Goal: Obtain resource: Download file/media

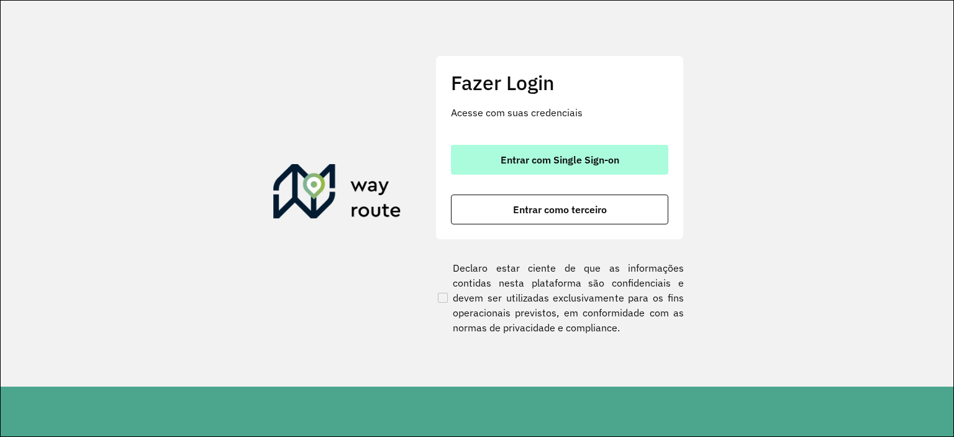
click at [616, 155] on span "Entrar com Single Sign-on" at bounding box center [559, 160] width 119 height 10
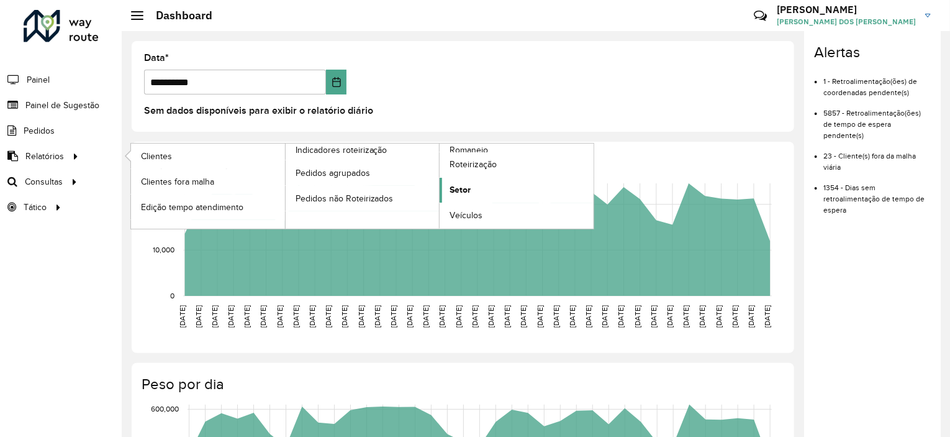
click at [452, 188] on span "Setor" at bounding box center [460, 189] width 21 height 13
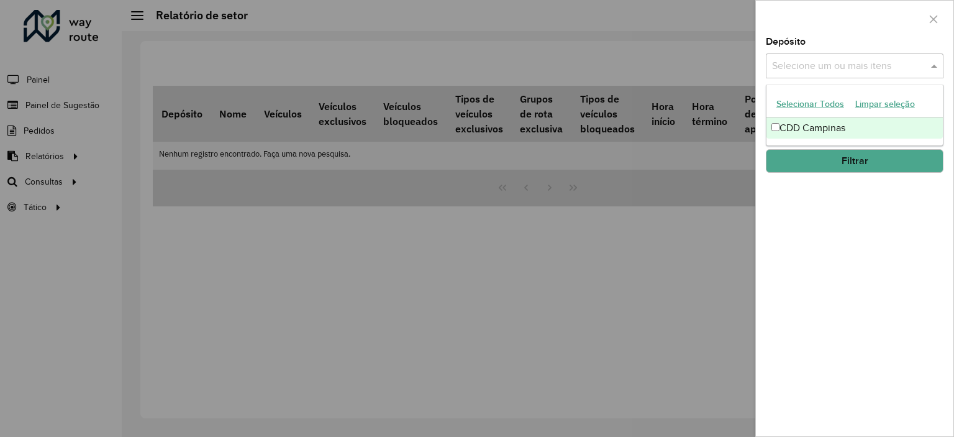
click at [811, 69] on input "text" at bounding box center [848, 66] width 159 height 15
click at [808, 125] on div "CDD Campinas" at bounding box center [854, 127] width 176 height 21
click at [874, 204] on div "Depósito Selecione um ou mais itens CDD Campinas × × Grupo de Depósito Selecion…" at bounding box center [854, 236] width 197 height 399
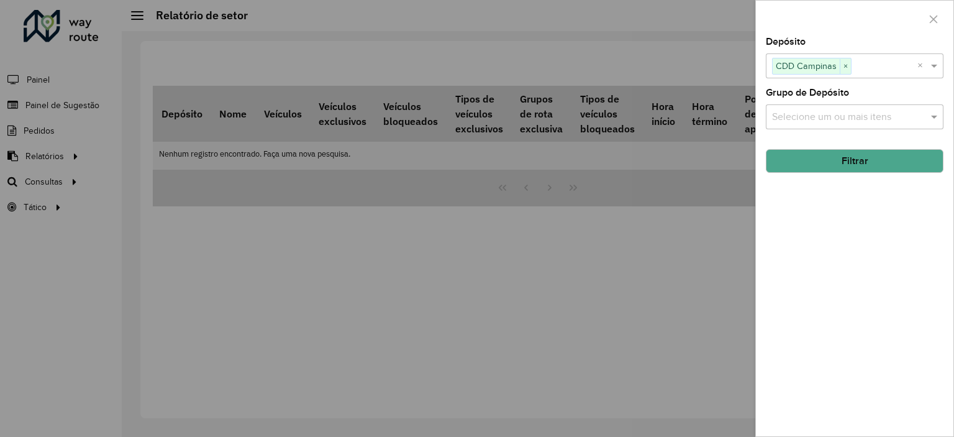
click at [865, 161] on button "Filtrar" at bounding box center [855, 161] width 178 height 24
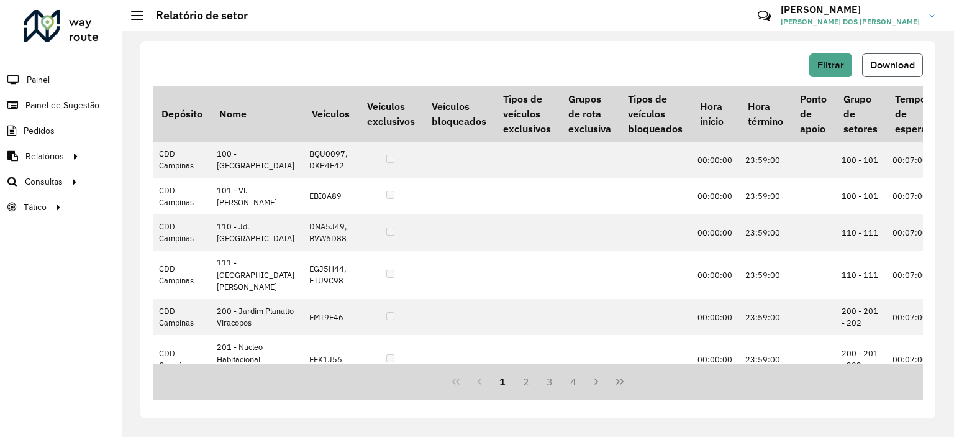
click at [907, 65] on span "Download" at bounding box center [892, 65] width 45 height 11
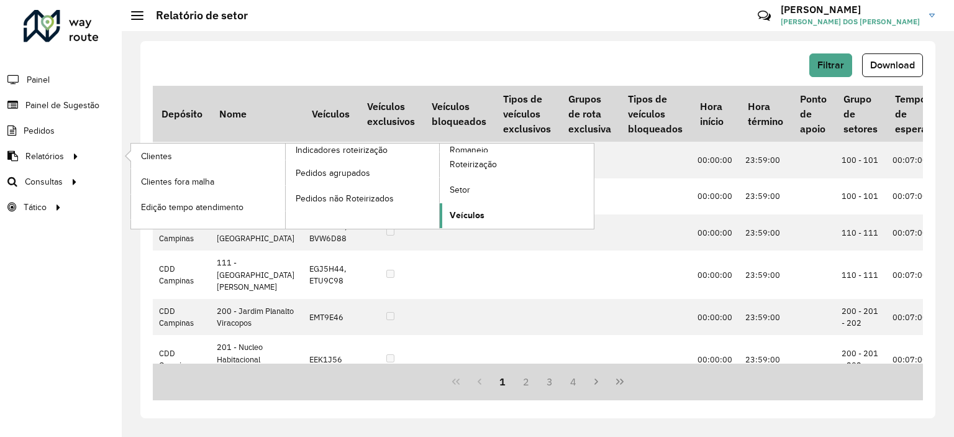
click at [462, 215] on span "Veículos" at bounding box center [467, 215] width 35 height 13
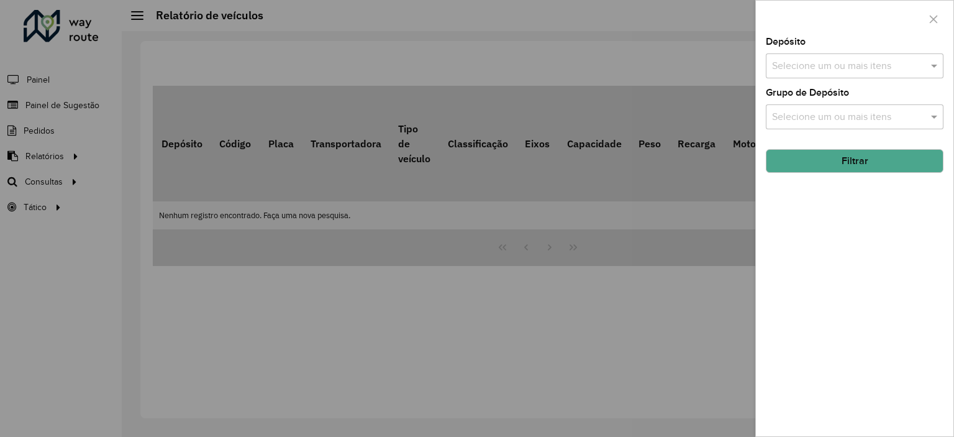
click at [857, 68] on input "text" at bounding box center [848, 66] width 159 height 15
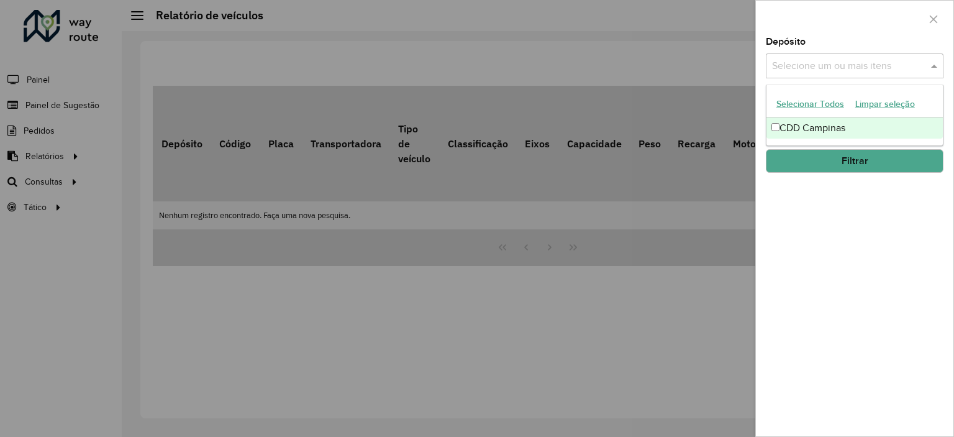
click at [836, 129] on div "CDD Campinas" at bounding box center [854, 127] width 176 height 21
click at [844, 223] on div "Depósito Selecione um ou mais itens CDD Campinas × × Grupo de Depósito Selecion…" at bounding box center [854, 236] width 197 height 399
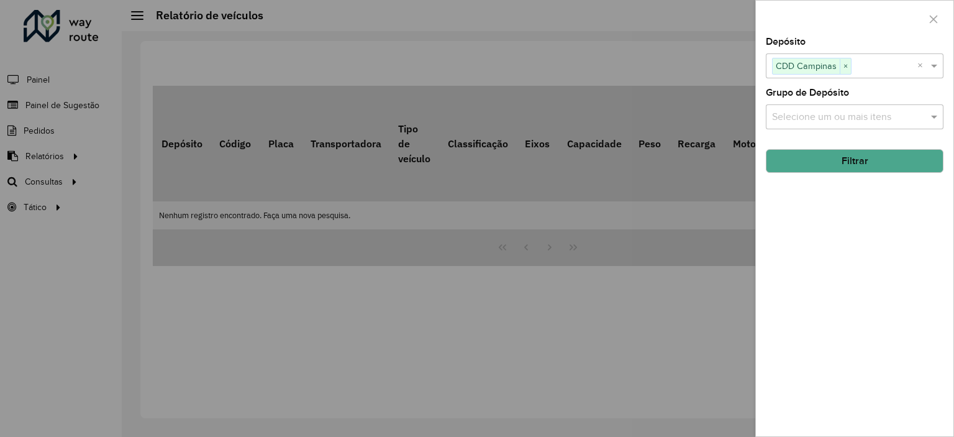
click at [817, 110] on input "text" at bounding box center [848, 117] width 159 height 15
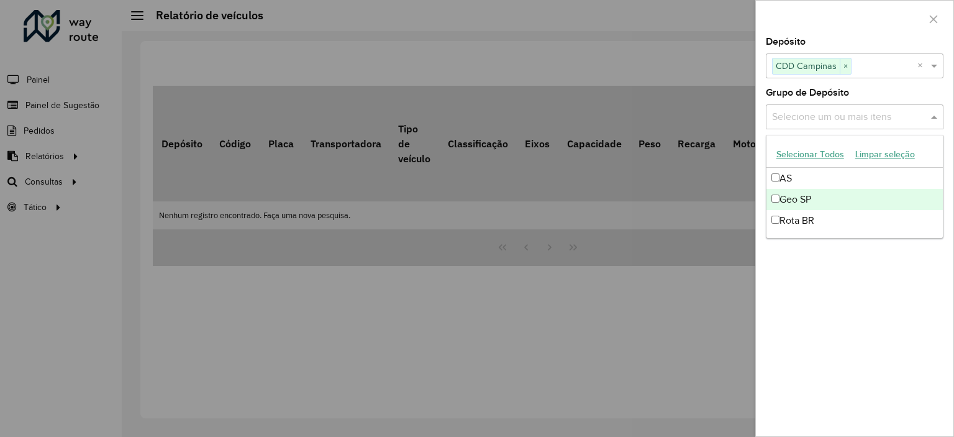
click at [819, 200] on div "Geo SP" at bounding box center [854, 199] width 176 height 21
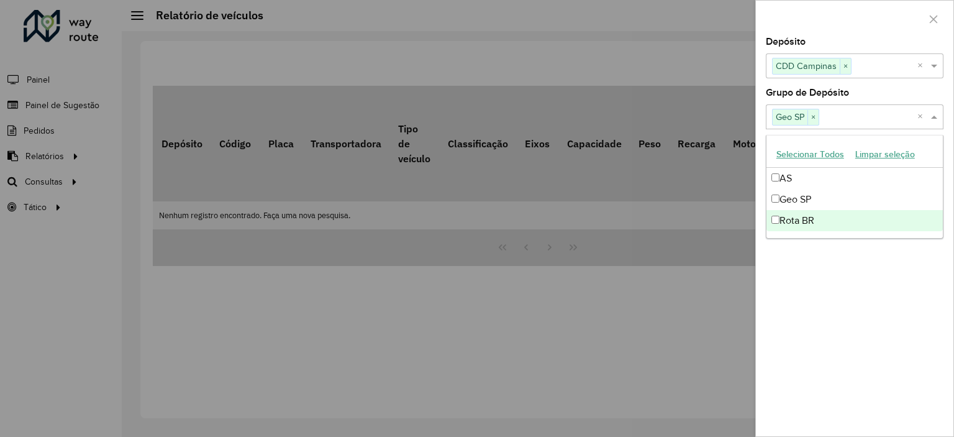
click at [842, 302] on div "Depósito Selecione um ou mais itens CDD Campinas × × Grupo de Depósito Selecion…" at bounding box center [854, 236] width 197 height 399
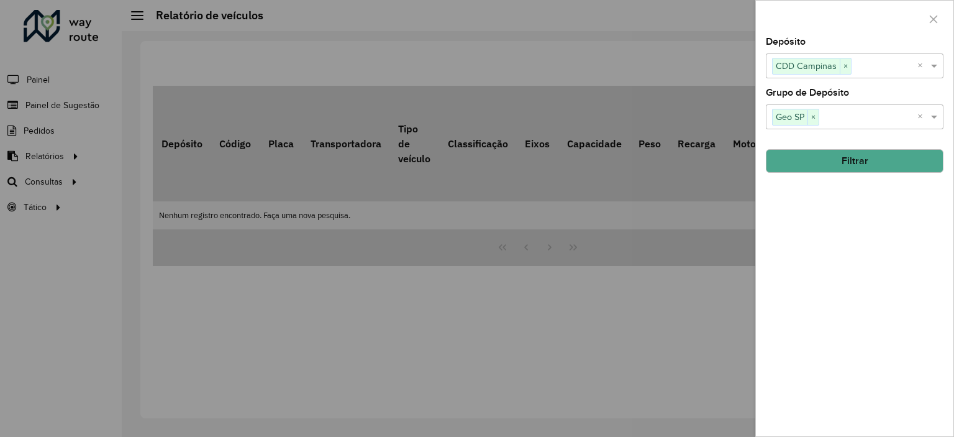
click at [924, 163] on button "Filtrar" at bounding box center [855, 161] width 178 height 24
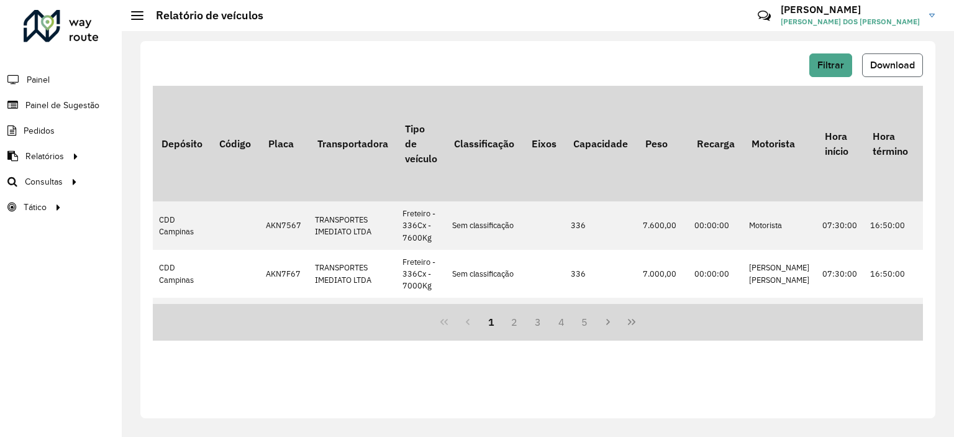
click at [892, 69] on span "Download" at bounding box center [892, 65] width 45 height 11
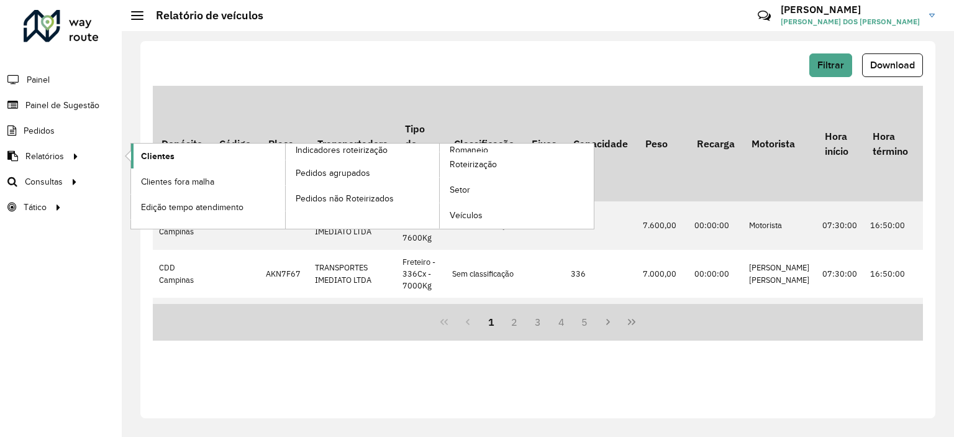
click at [149, 158] on span "Clientes" at bounding box center [158, 156] width 34 height 13
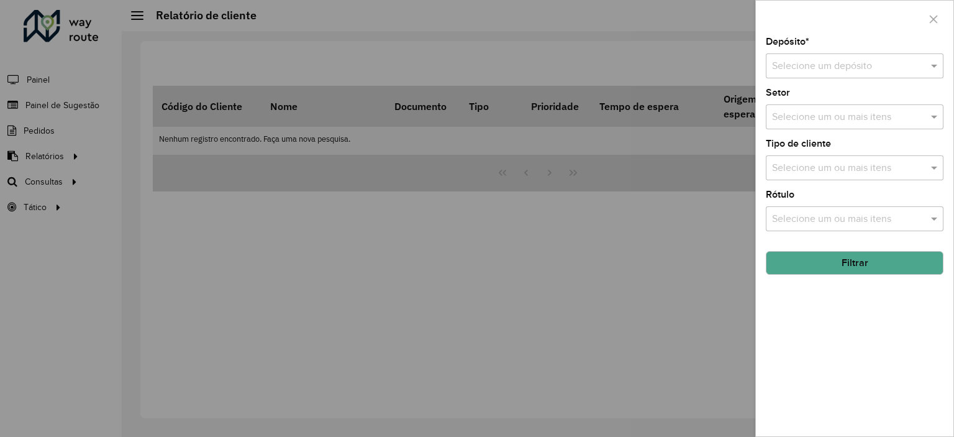
click at [797, 64] on input "text" at bounding box center [842, 66] width 140 height 15
click at [810, 97] on span "CDD Campinas" at bounding box center [804, 101] width 66 height 11
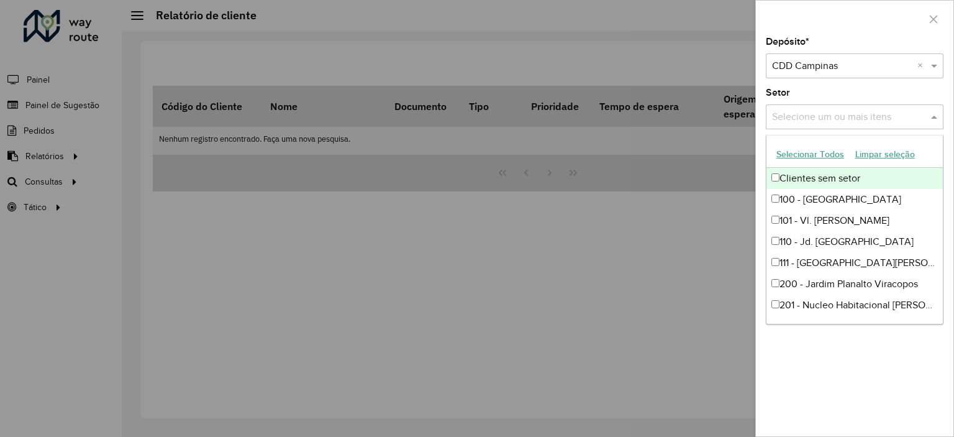
click at [826, 120] on input "text" at bounding box center [848, 117] width 159 height 15
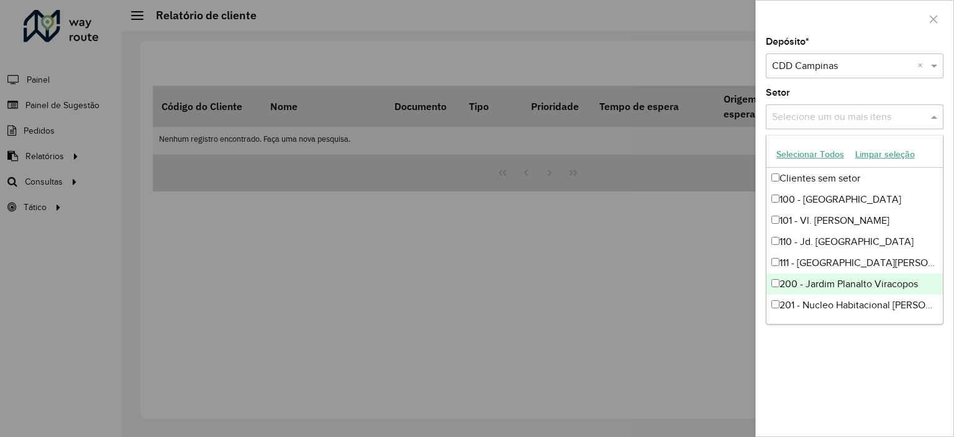
click at [819, 398] on div "Depósito * Selecione um depósito × CDD Campinas × Setor Selecione um ou mais it…" at bounding box center [854, 236] width 197 height 399
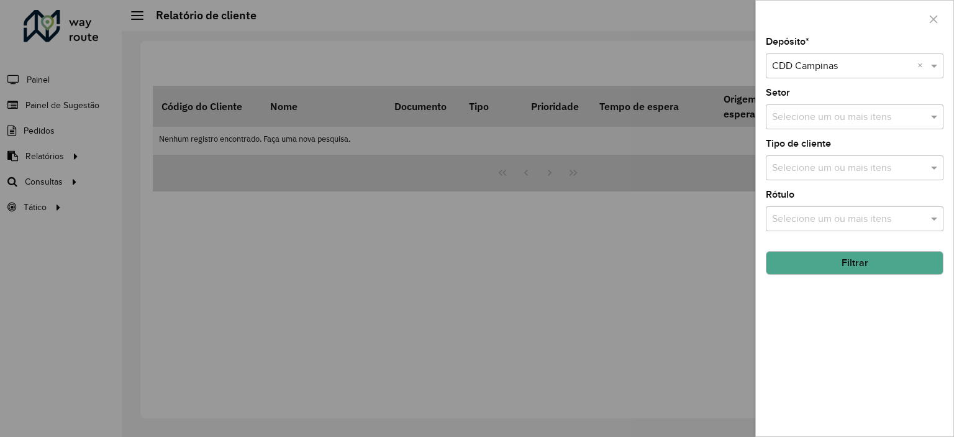
click at [827, 263] on button "Filtrar" at bounding box center [855, 263] width 178 height 24
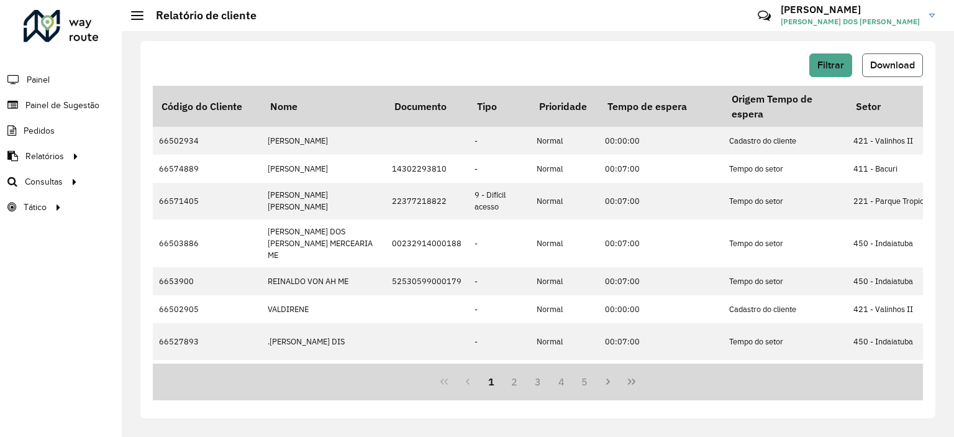
click at [885, 66] on span "Download" at bounding box center [892, 65] width 45 height 11
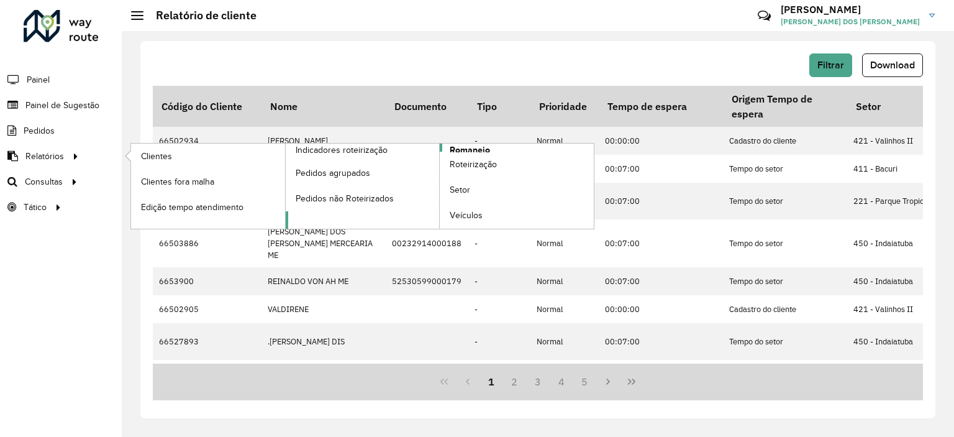
click at [455, 149] on span "Romaneio" at bounding box center [470, 149] width 40 height 13
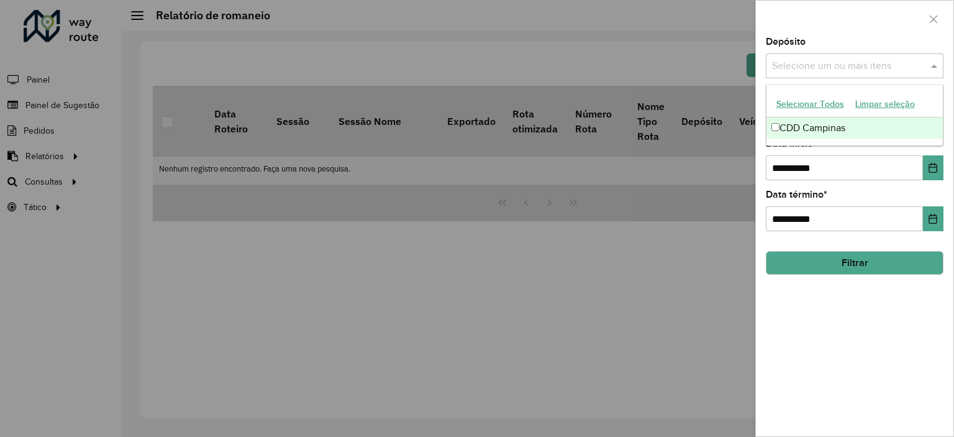
click at [825, 64] on input "text" at bounding box center [848, 66] width 159 height 15
click at [794, 122] on div "CDD Campinas" at bounding box center [854, 127] width 176 height 21
click at [820, 168] on input "**********" at bounding box center [844, 167] width 157 height 25
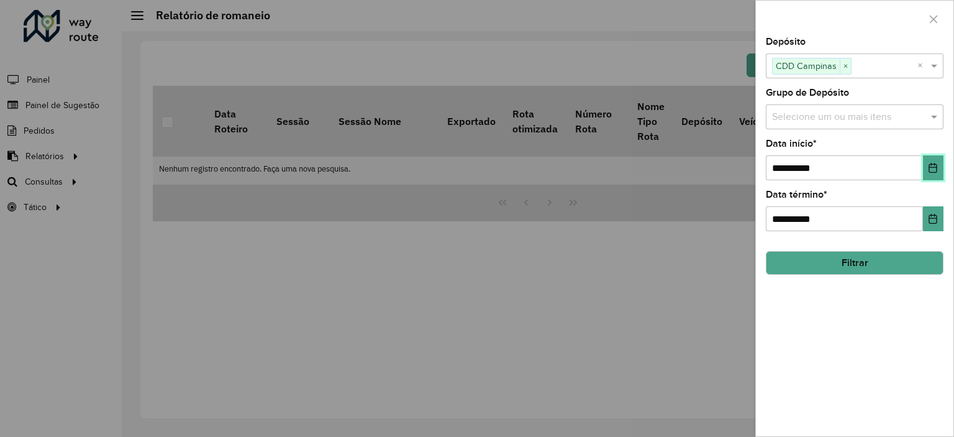
click at [934, 170] on icon "Choose Date" at bounding box center [933, 168] width 10 height 10
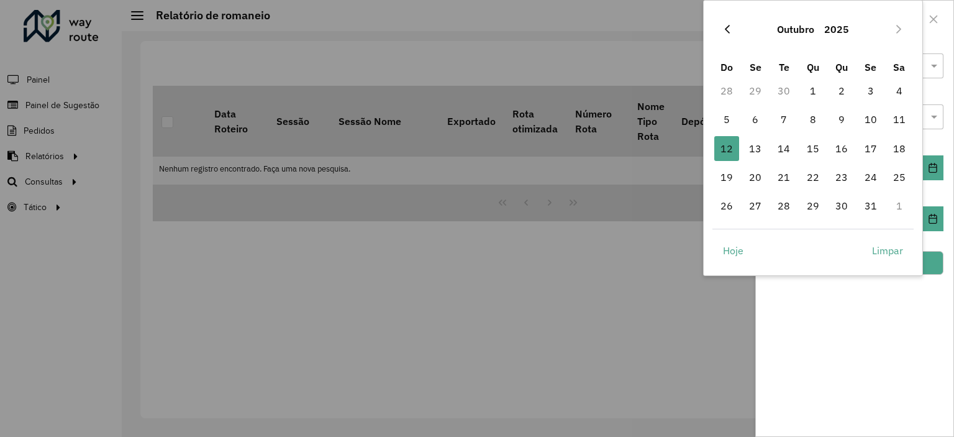
click at [725, 24] on icon "Previous Month" at bounding box center [727, 29] width 10 height 10
click at [750, 91] on span "1" at bounding box center [755, 90] width 25 height 25
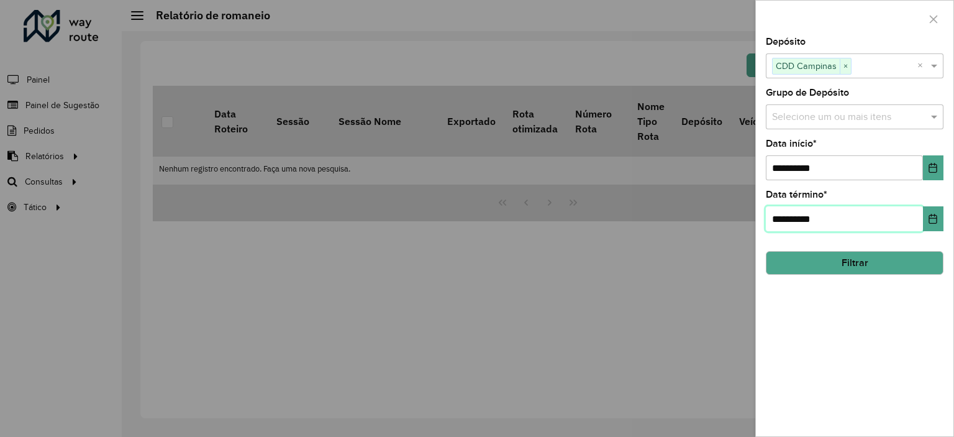
click at [823, 208] on input "**********" at bounding box center [844, 218] width 157 height 25
click at [934, 203] on div "**********" at bounding box center [855, 210] width 178 height 41
click at [934, 214] on icon "Choose Date" at bounding box center [933, 219] width 10 height 10
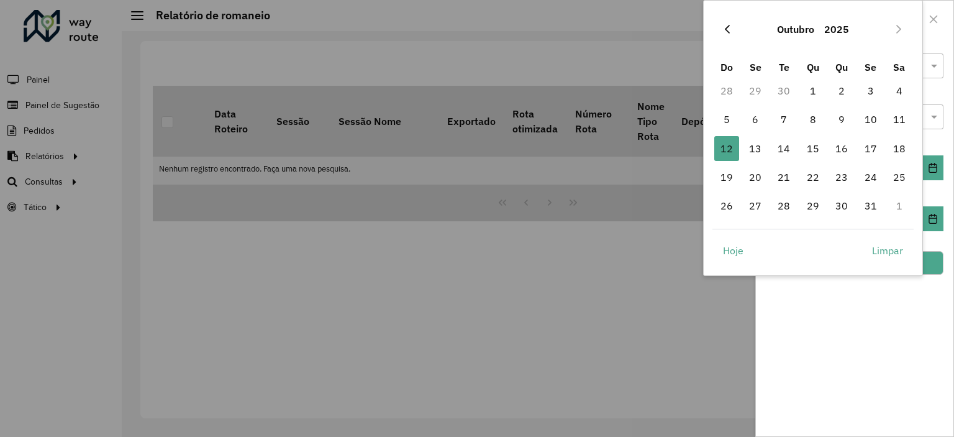
click at [722, 29] on icon "Previous Month" at bounding box center [727, 29] width 10 height 10
click at [797, 194] on td "30" at bounding box center [783, 205] width 29 height 29
click at [788, 206] on span "30" at bounding box center [783, 205] width 25 height 25
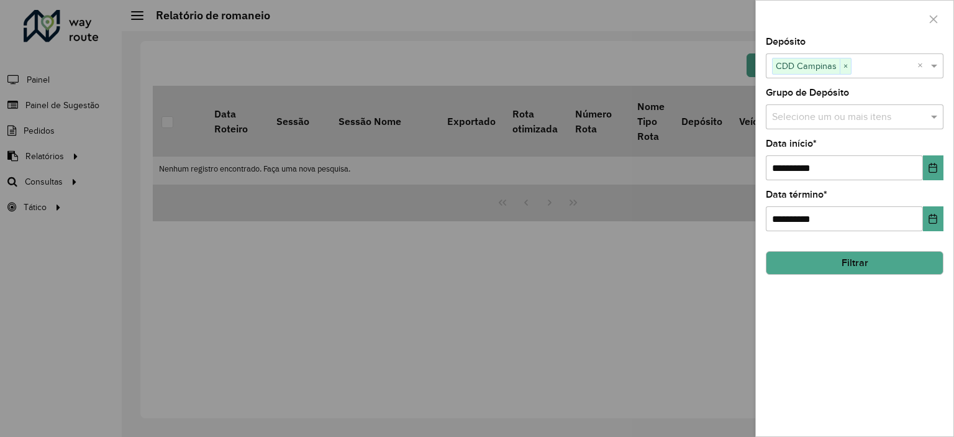
click at [848, 358] on div "**********" at bounding box center [854, 236] width 197 height 399
click at [824, 263] on button "Filtrar" at bounding box center [855, 263] width 178 height 24
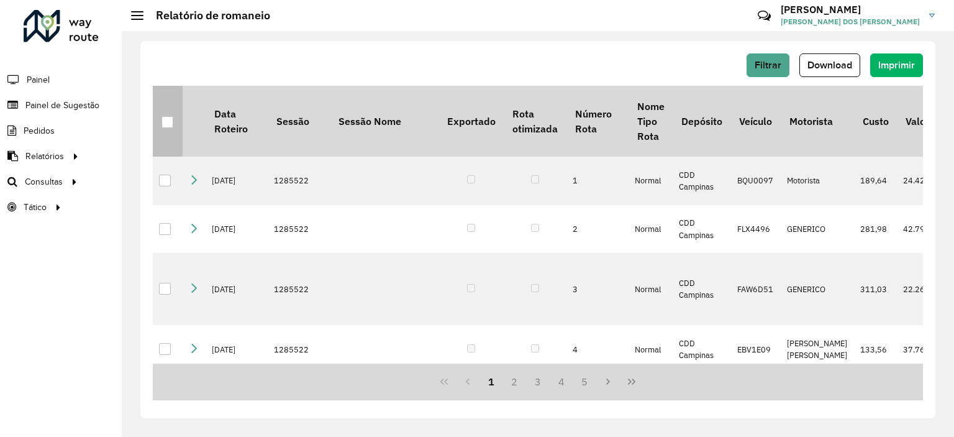
click at [168, 119] on div at bounding box center [167, 122] width 12 height 12
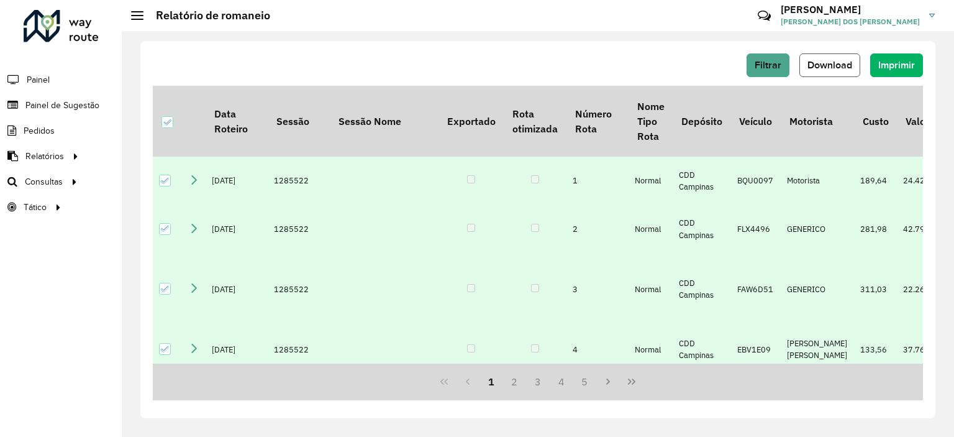
click at [821, 66] on span "Download" at bounding box center [829, 65] width 45 height 11
